Goal: Navigation & Orientation: Find specific page/section

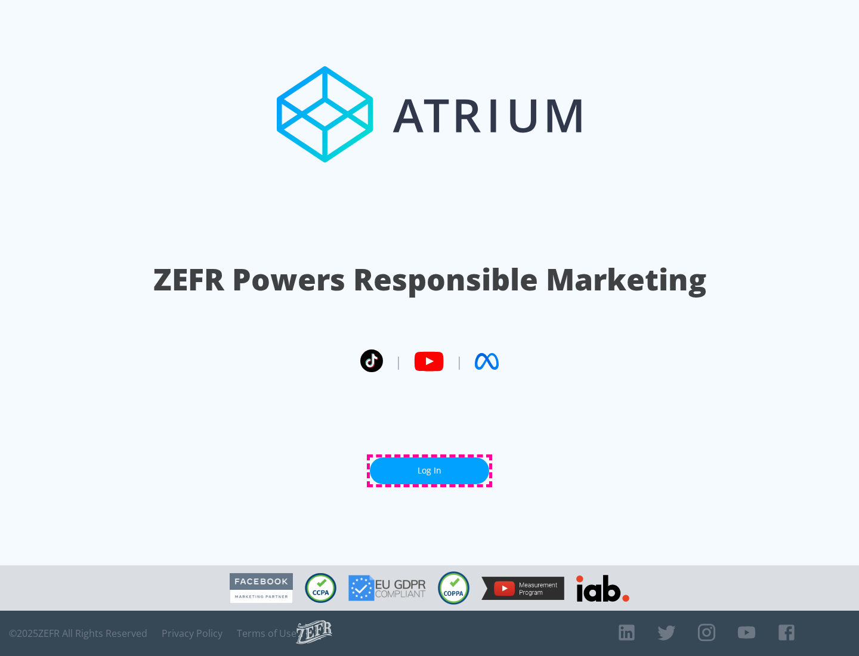
click at [430, 471] on link "Log In" at bounding box center [429, 471] width 119 height 27
